Goal: Task Accomplishment & Management: Manage account settings

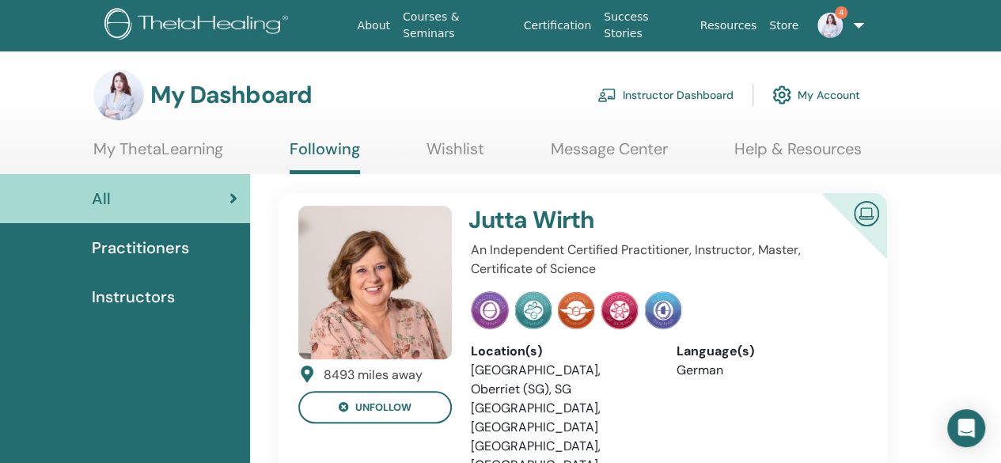
click at [682, 97] on link "Instructor Dashboard" at bounding box center [666, 95] width 136 height 35
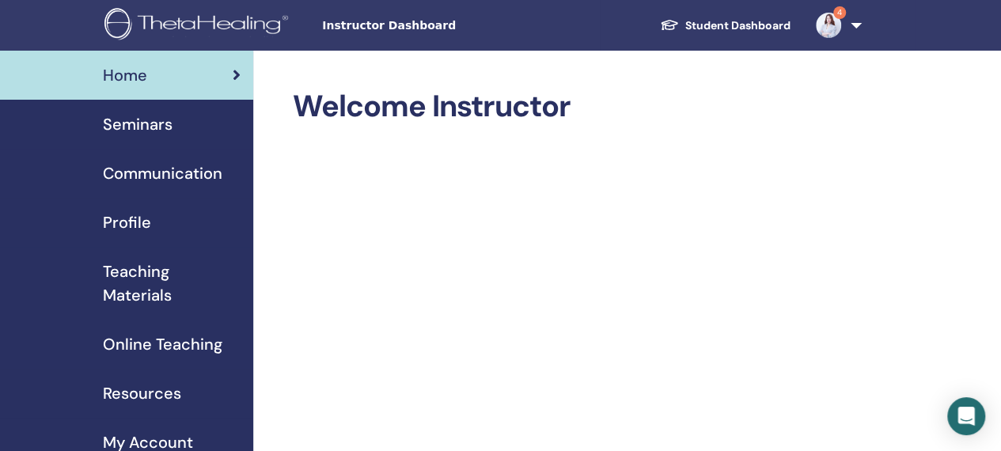
click at [153, 135] on span "Seminars" at bounding box center [138, 124] width 70 height 24
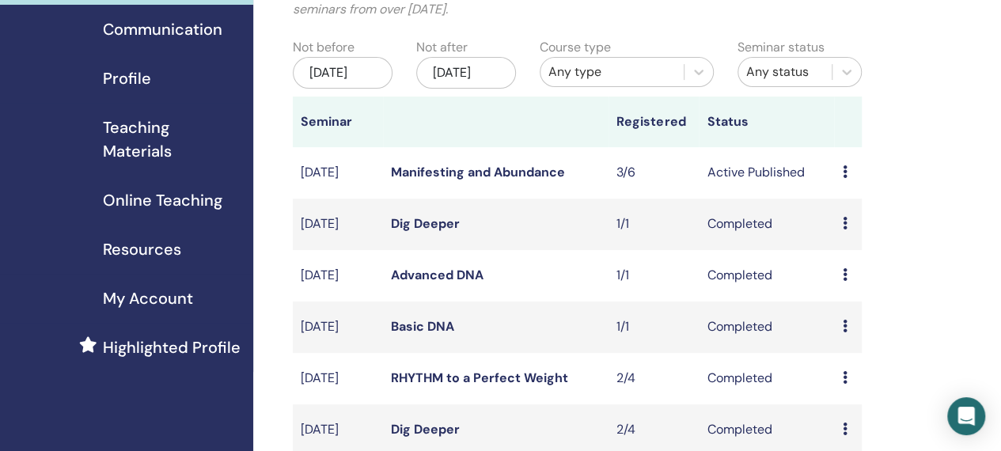
scroll to position [22, 0]
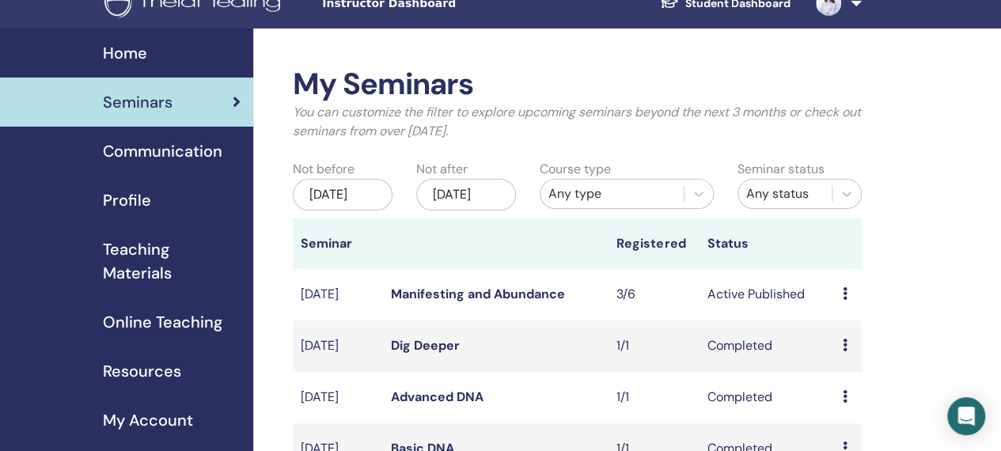
click at [490, 302] on link "Manifesting and Abundance" at bounding box center [478, 294] width 174 height 17
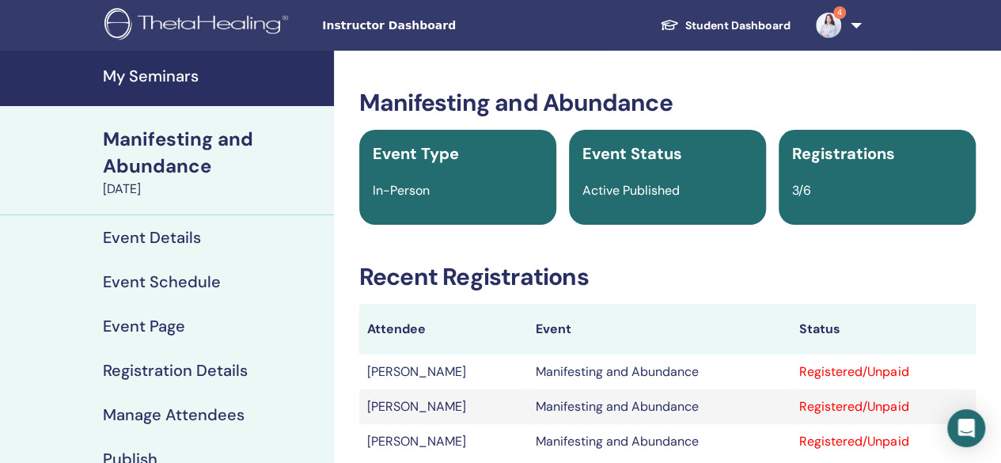
click at [782, 289] on h3 "Recent Registrations" at bounding box center [667, 277] width 617 height 28
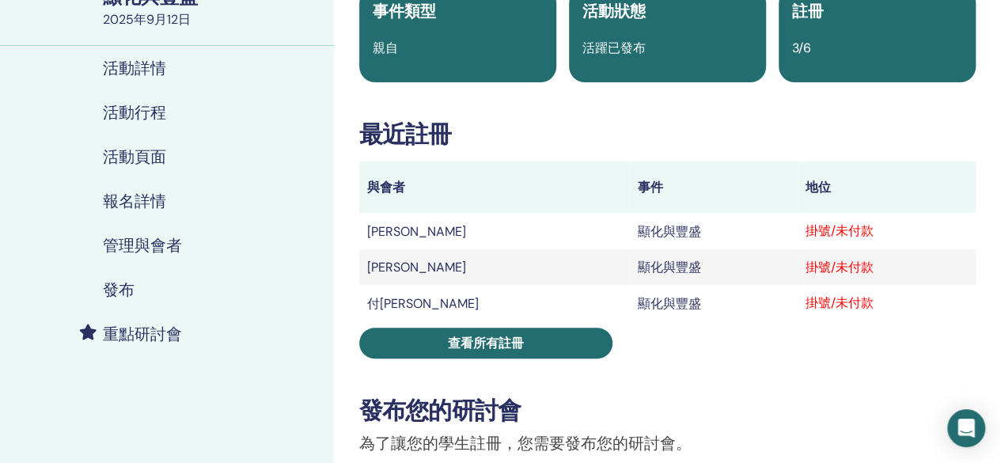
scroll to position [146, 0]
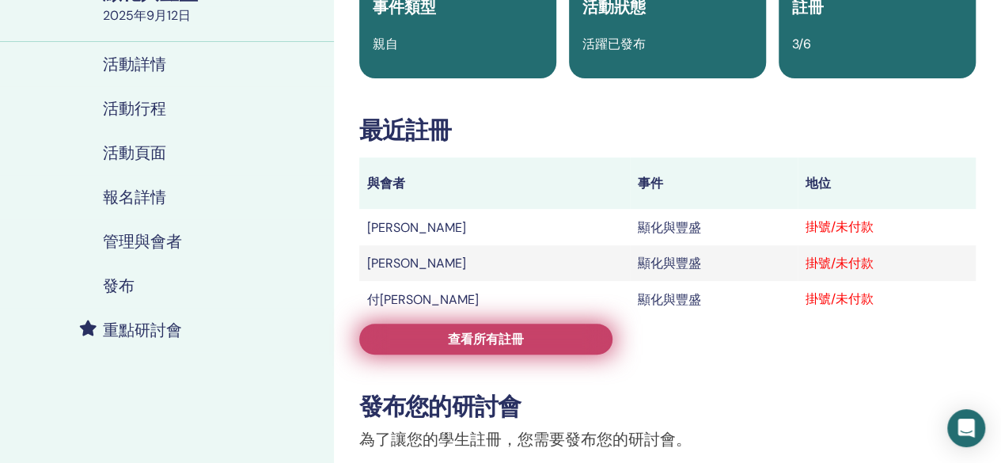
click at [555, 333] on link "查看所有註冊" at bounding box center [485, 339] width 253 height 31
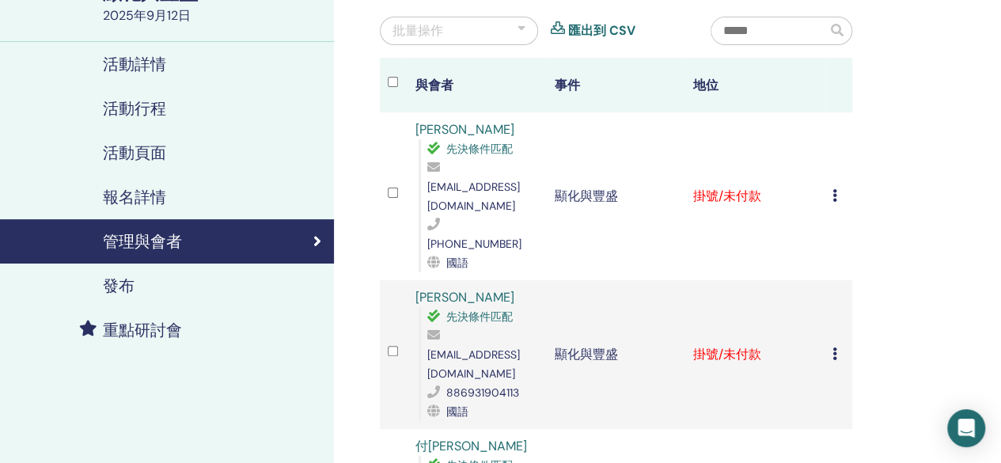
click at [835, 189] on icon at bounding box center [835, 195] width 5 height 13
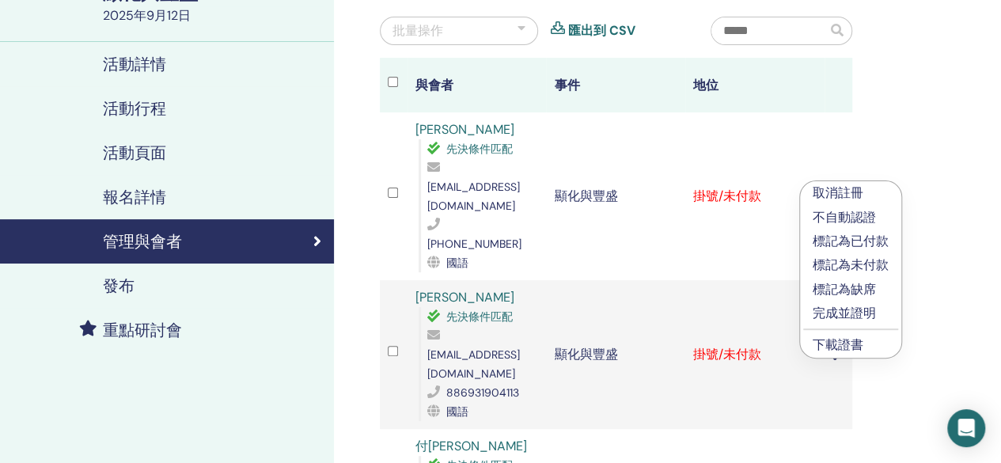
click at [855, 317] on font "完成並證明" at bounding box center [844, 313] width 63 height 17
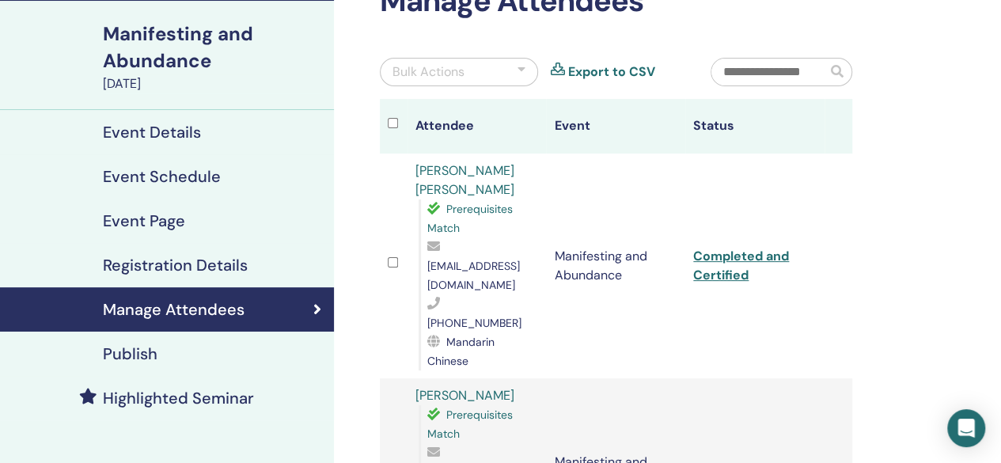
scroll to position [110, 0]
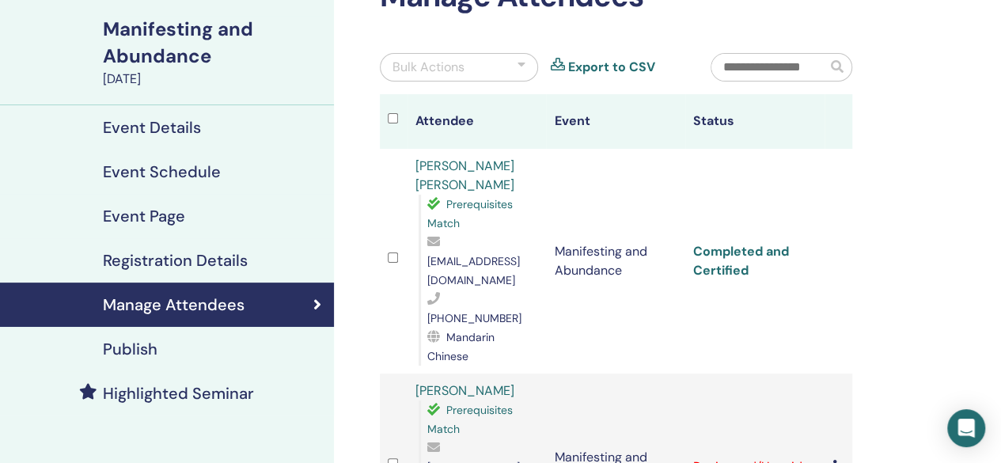
click at [746, 243] on link "Completed and Certified" at bounding box center [741, 261] width 96 height 36
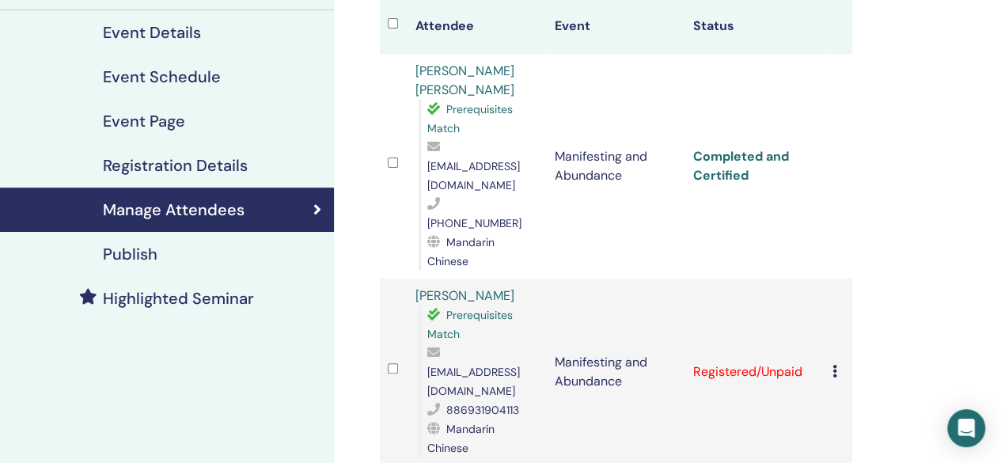
scroll to position [222, 0]
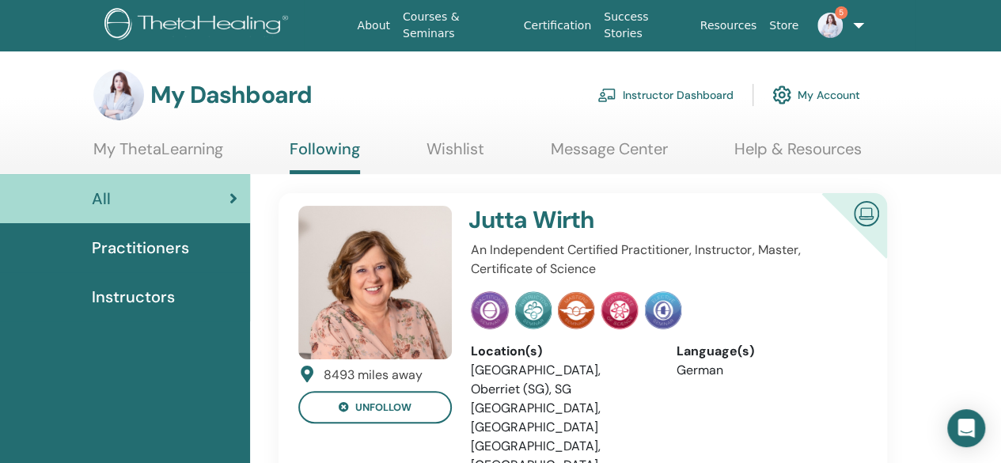
click at [708, 86] on link "Instructor Dashboard" at bounding box center [666, 95] width 136 height 35
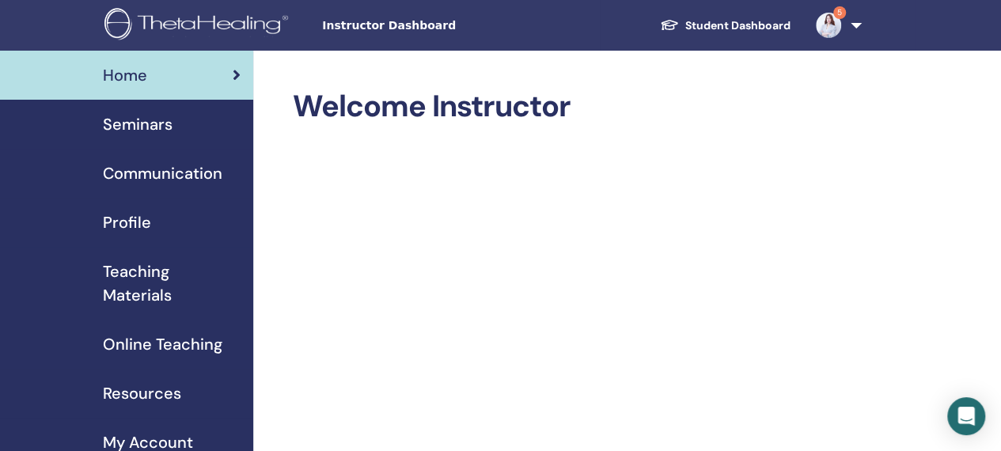
click at [157, 121] on span "Seminars" at bounding box center [138, 124] width 70 height 24
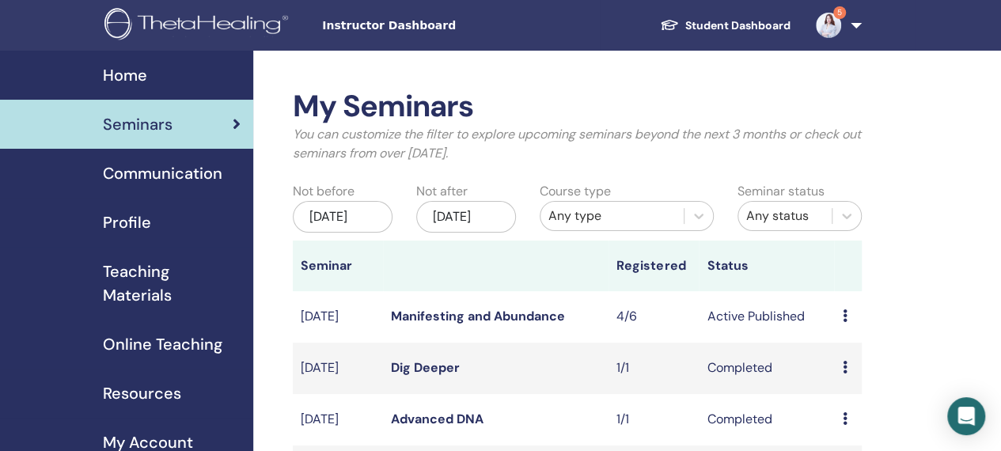
click at [505, 324] on link "Manifesting and Abundance" at bounding box center [478, 316] width 174 height 17
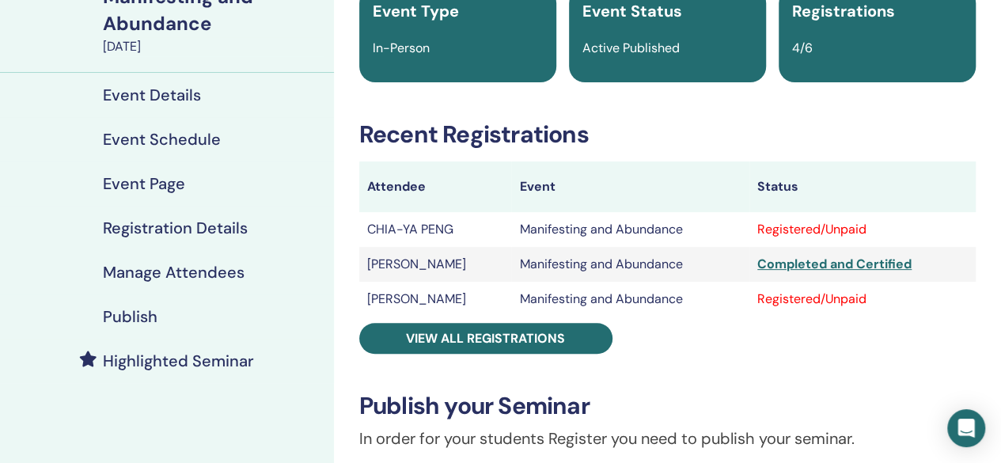
scroll to position [141, 0]
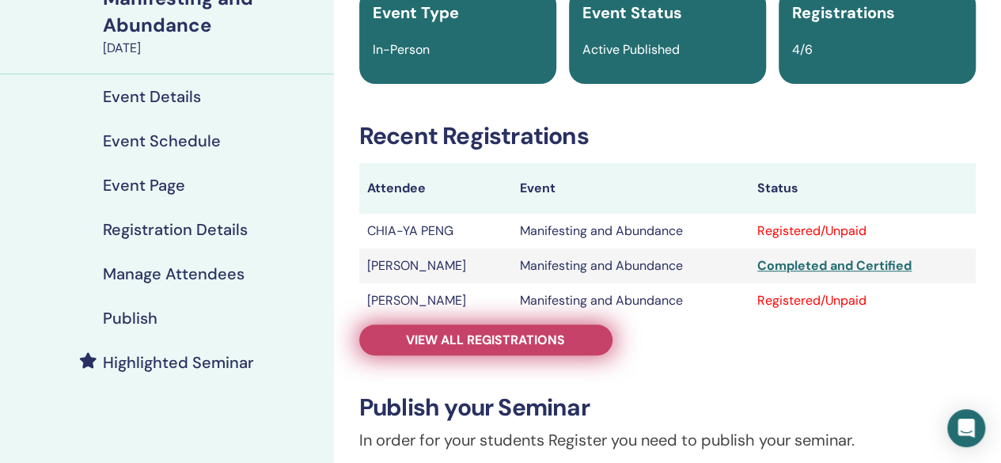
click at [461, 340] on span "View all registrations" at bounding box center [485, 340] width 159 height 17
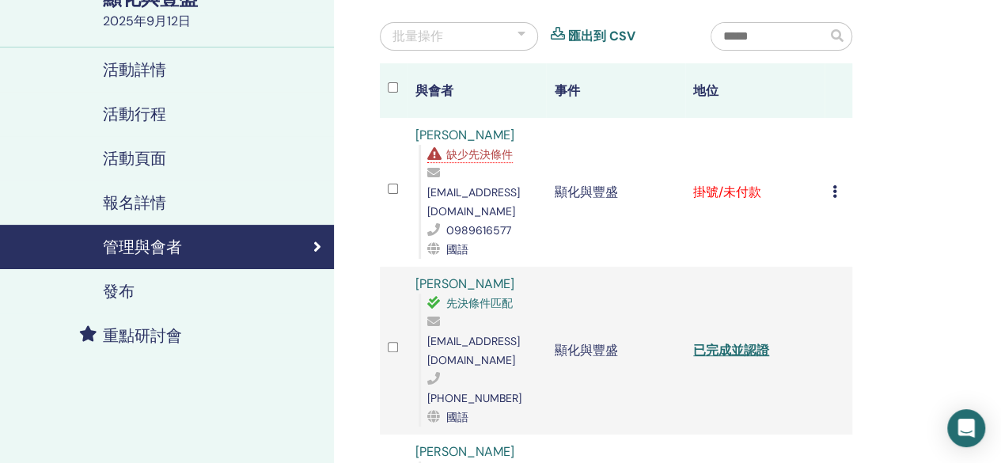
click at [480, 154] on font "缺少先決條件" at bounding box center [479, 154] width 66 height 14
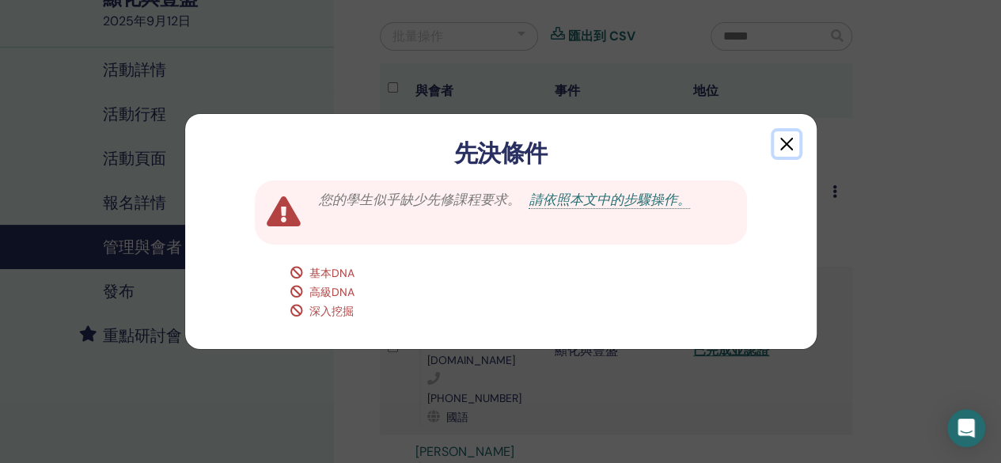
click at [796, 138] on button "button" at bounding box center [786, 143] width 25 height 25
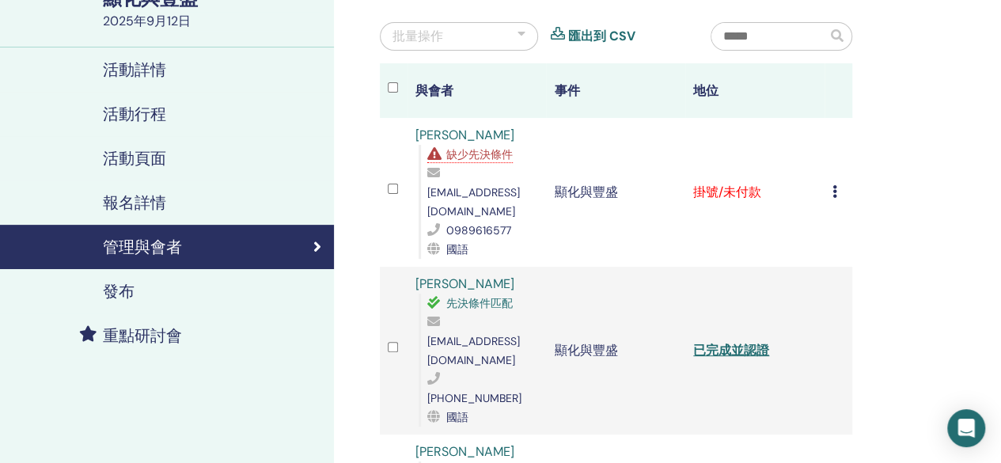
click at [495, 159] on font "缺少先決條件" at bounding box center [479, 154] width 66 height 14
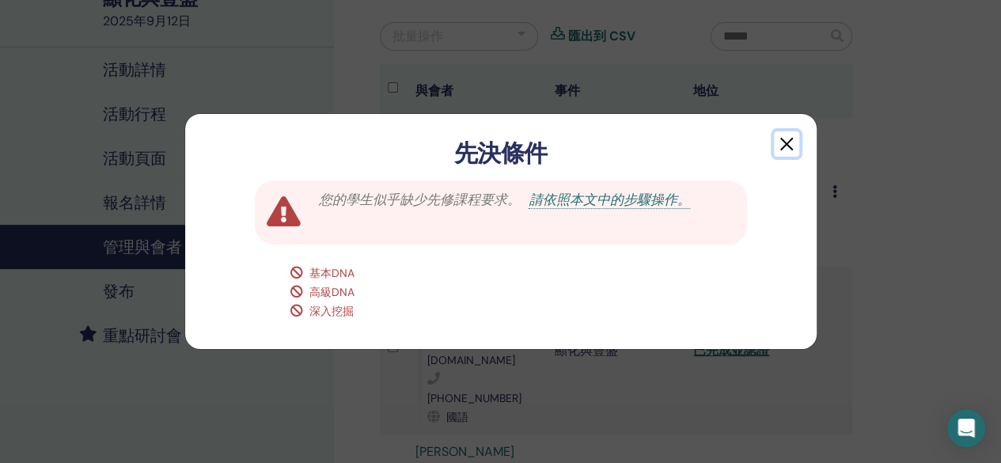
click at [787, 145] on button "button" at bounding box center [786, 143] width 25 height 25
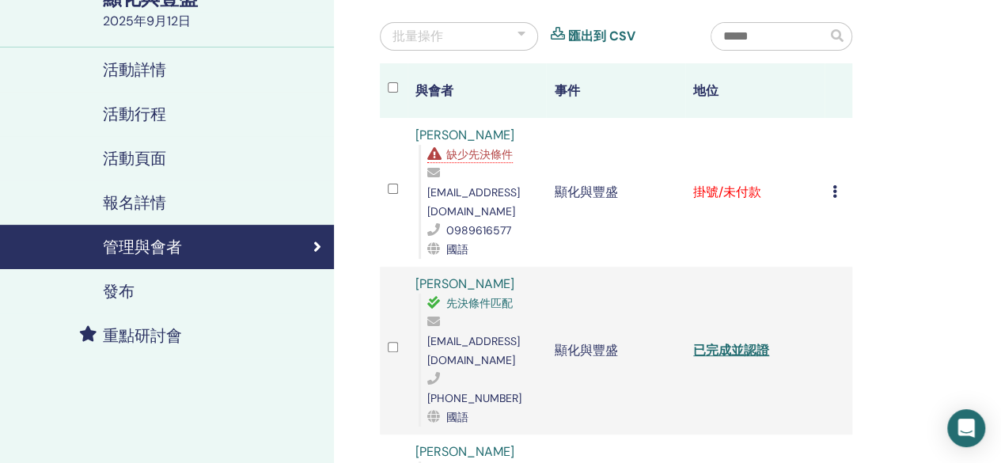
click at [481, 154] on font "缺少先決條件" at bounding box center [479, 154] width 66 height 14
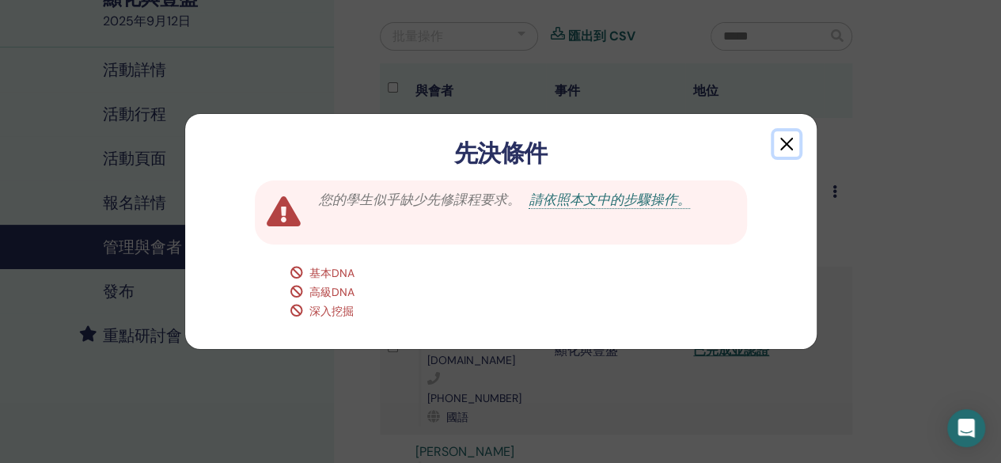
click at [792, 142] on button "button" at bounding box center [786, 143] width 25 height 25
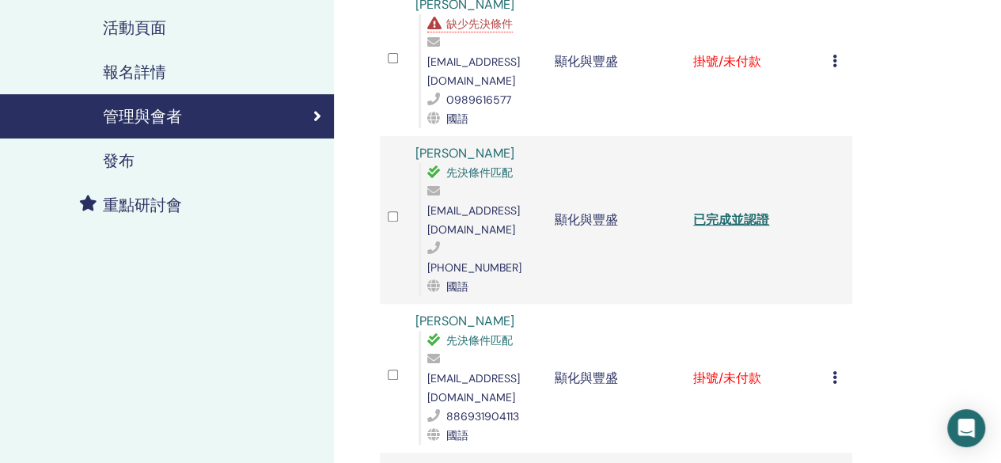
scroll to position [270, 0]
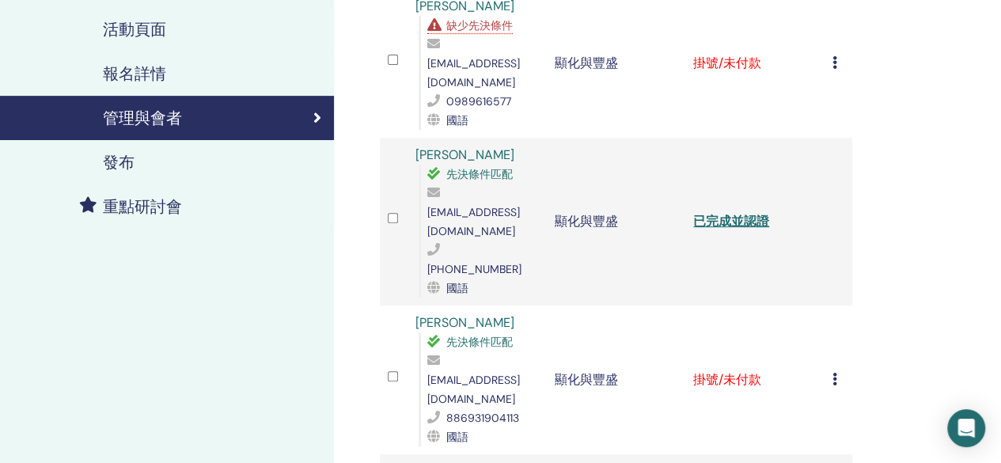
click at [840, 322] on td "取消註冊 不自動認證 標記為已付款 標記為未付款 標記為缺席 完成並證明 下載證書" at bounding box center [839, 379] width 28 height 149
click at [833, 373] on icon at bounding box center [835, 379] width 5 height 13
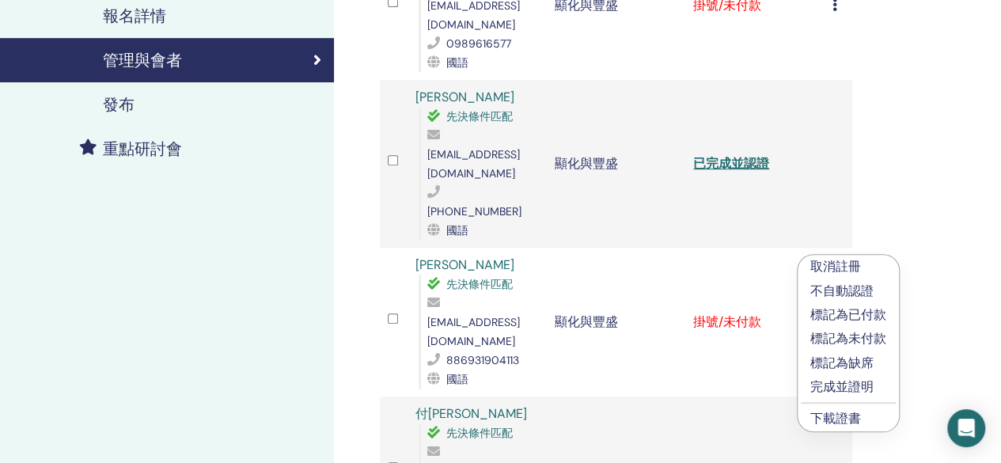
scroll to position [328, 0]
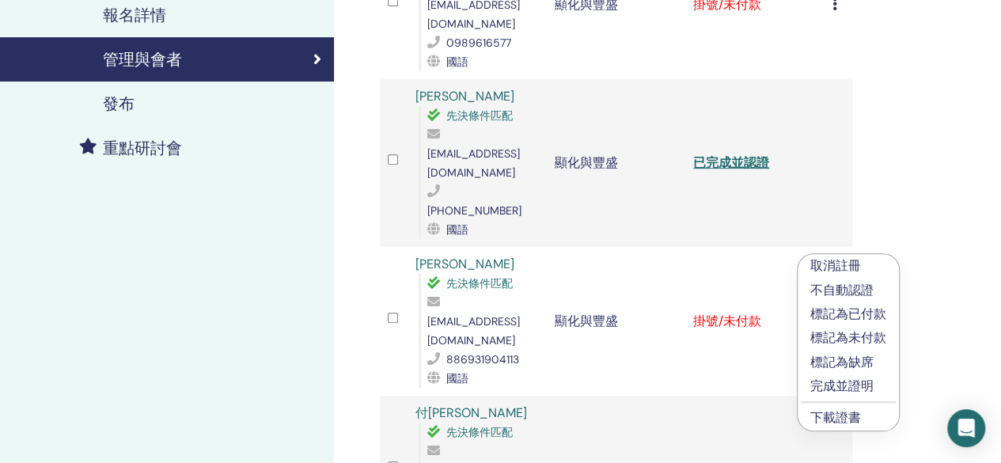
click at [845, 385] on font "完成並證明" at bounding box center [841, 385] width 63 height 17
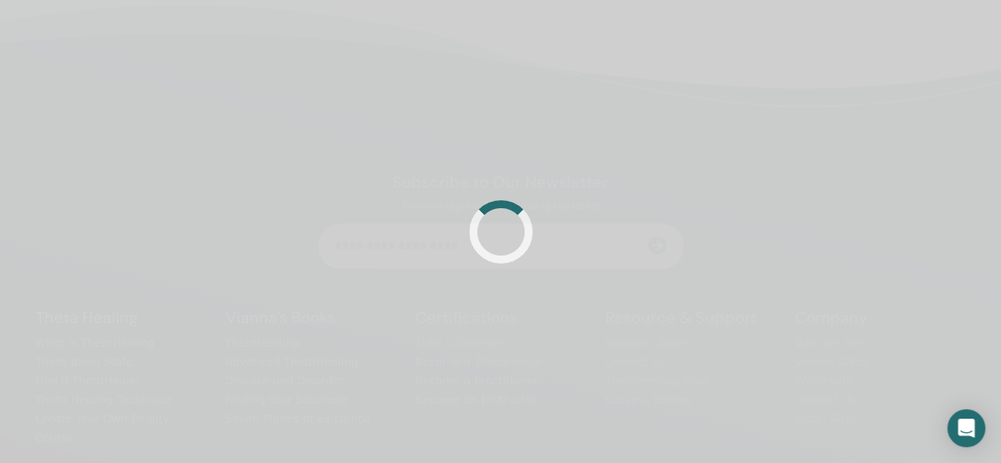
scroll to position [328, 0]
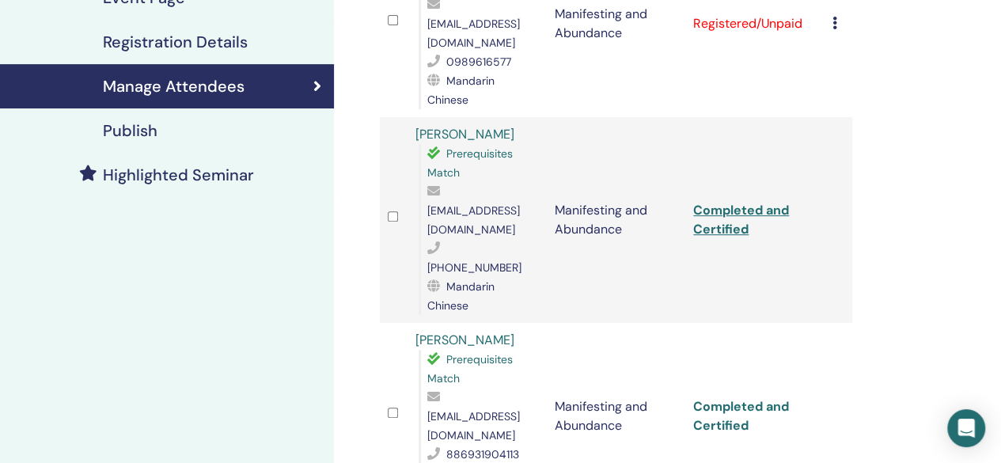
click at [720, 398] on link "Completed and Certified" at bounding box center [741, 416] width 96 height 36
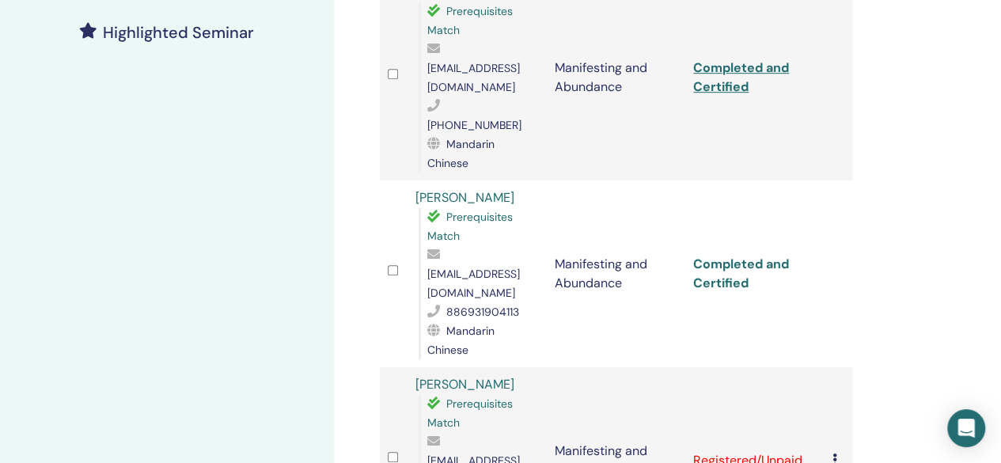
scroll to position [472, 0]
click at [831, 366] on td "Cancel Registration Do not auto-certify Mark as Paid Mark as Unpaid Mark as Abs…" at bounding box center [839, 459] width 28 height 187
click at [834, 452] on icon at bounding box center [835, 458] width 5 height 13
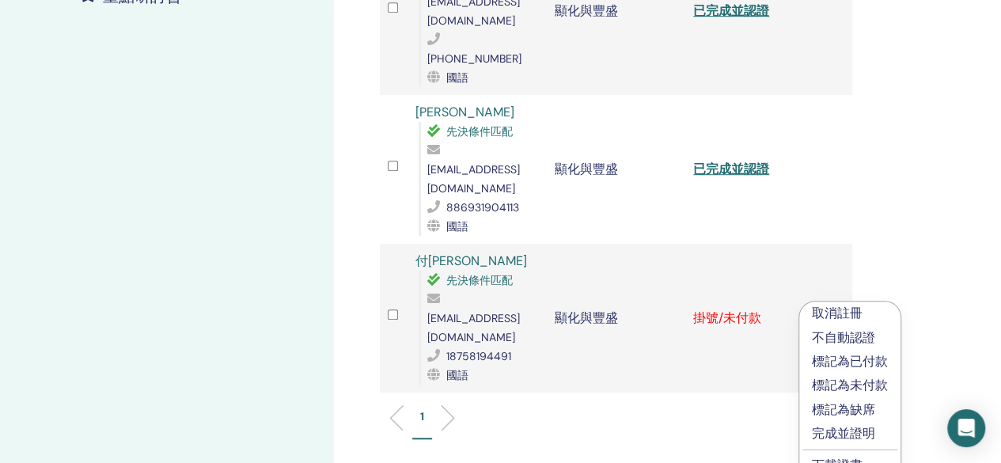
scroll to position [477, 0]
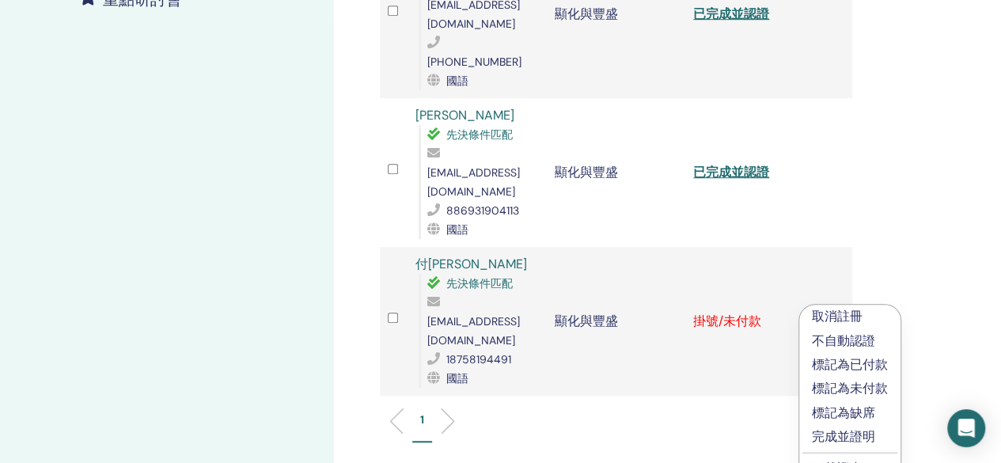
click at [836, 432] on font "完成並證明" at bounding box center [843, 436] width 63 height 17
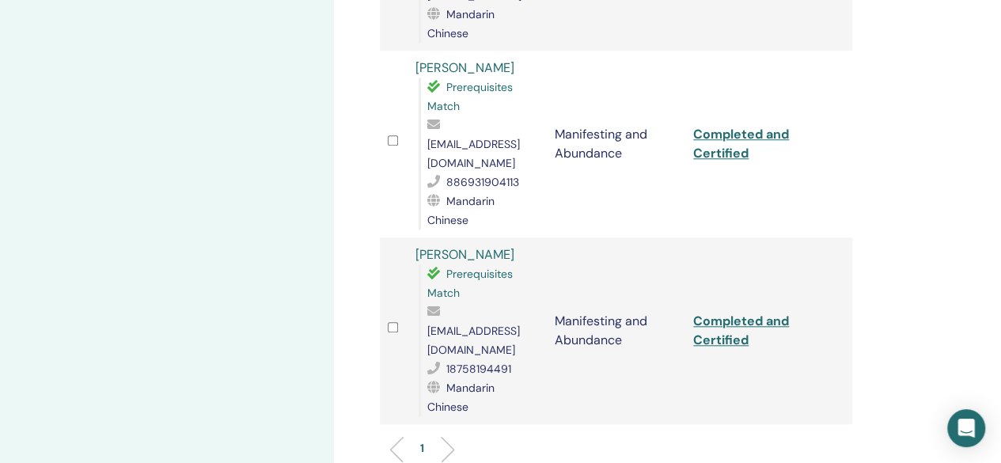
scroll to position [621, 0]
click at [720, 311] on link "Completed and Certified" at bounding box center [741, 329] width 96 height 36
